Goal: Transaction & Acquisition: Download file/media

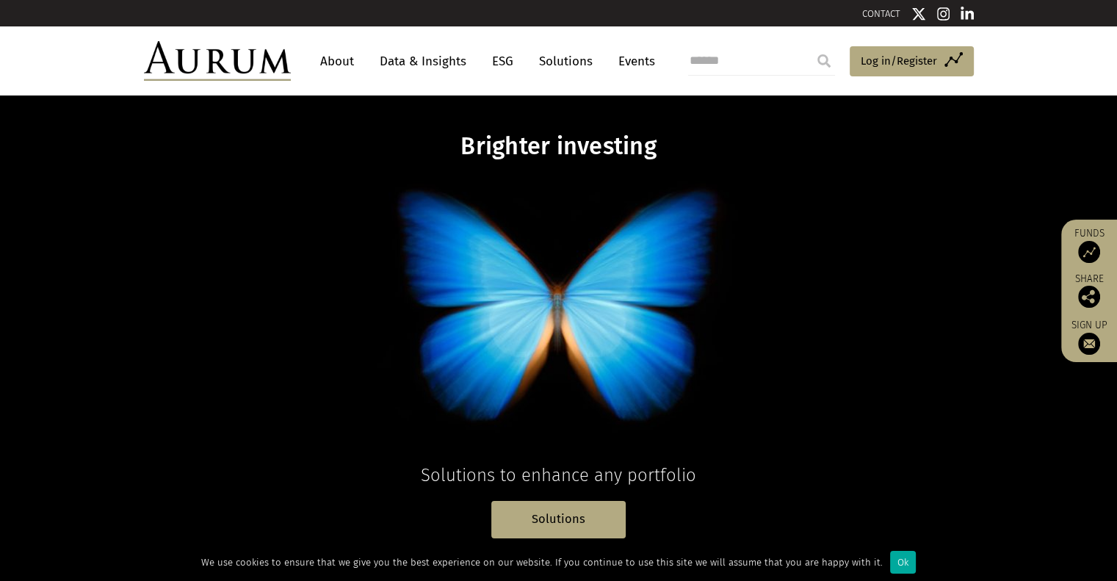
click at [435, 59] on link "Data & Insights" at bounding box center [422, 61] width 101 height 27
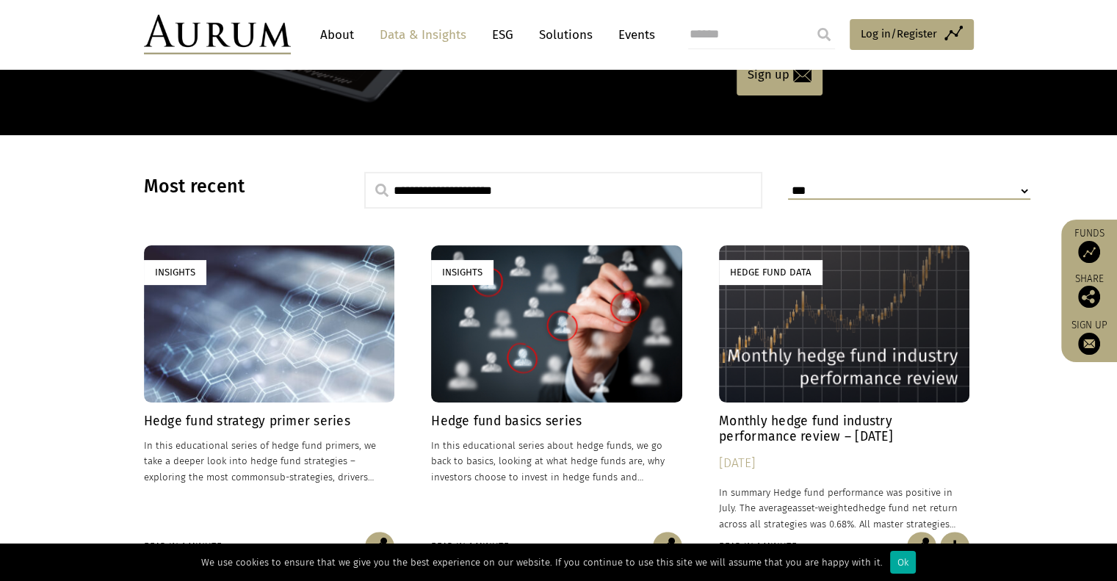
scroll to position [442, 0]
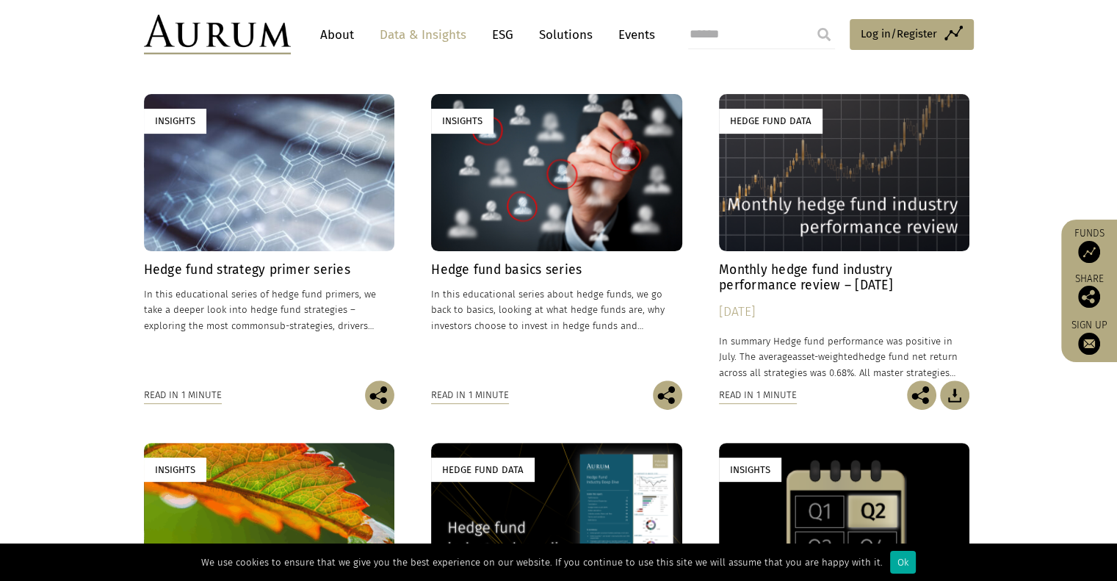
click at [332, 227] on div "Insights" at bounding box center [269, 172] width 251 height 156
click at [482, 175] on div "Insights" at bounding box center [556, 172] width 251 height 156
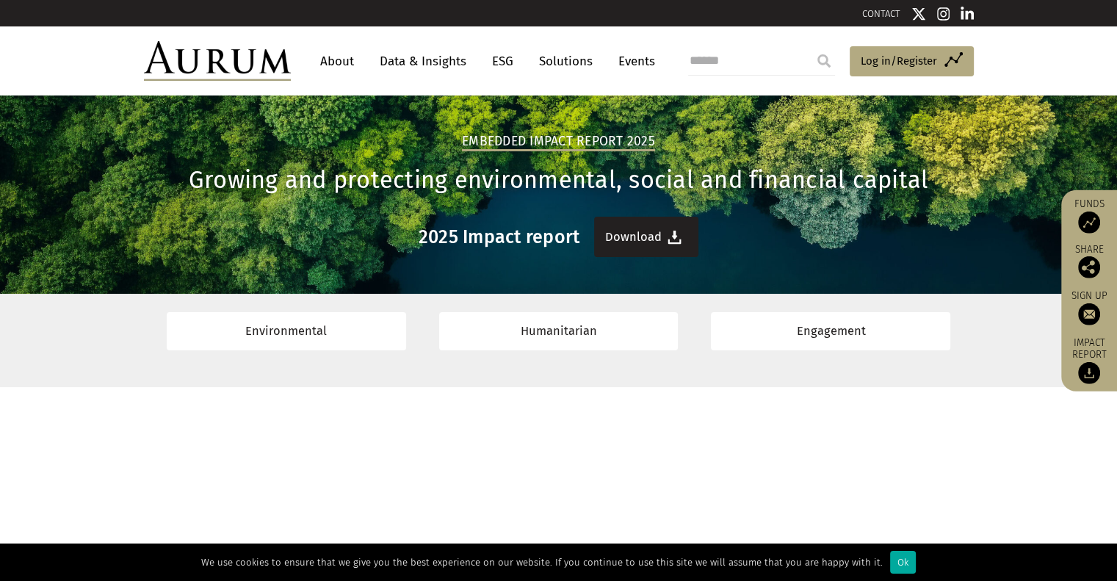
click at [647, 231] on link "Download" at bounding box center [646, 237] width 104 height 40
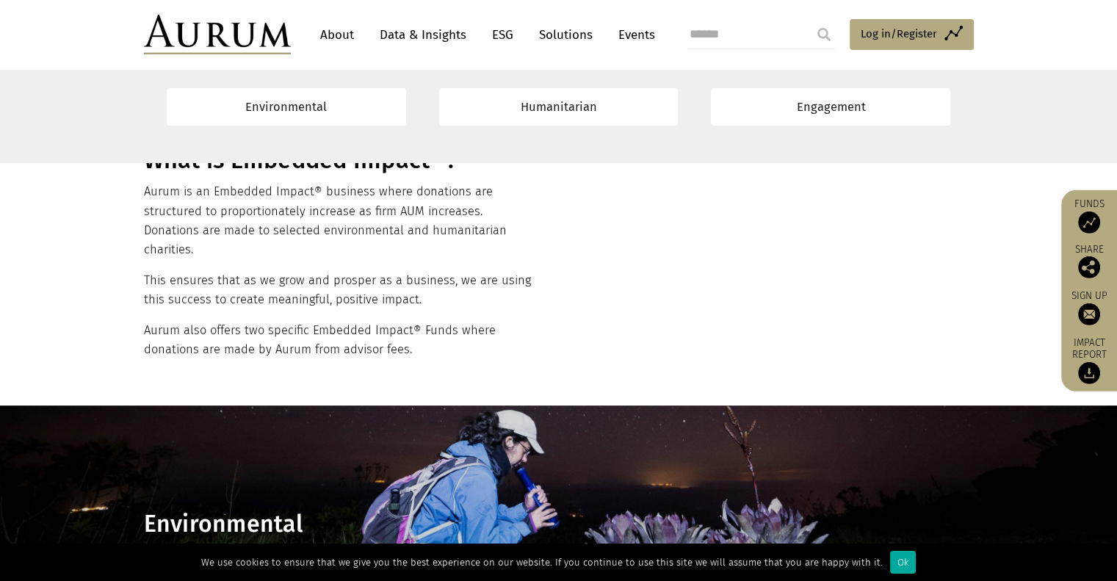
scroll to position [740, 0]
